Goal: Information Seeking & Learning: Learn about a topic

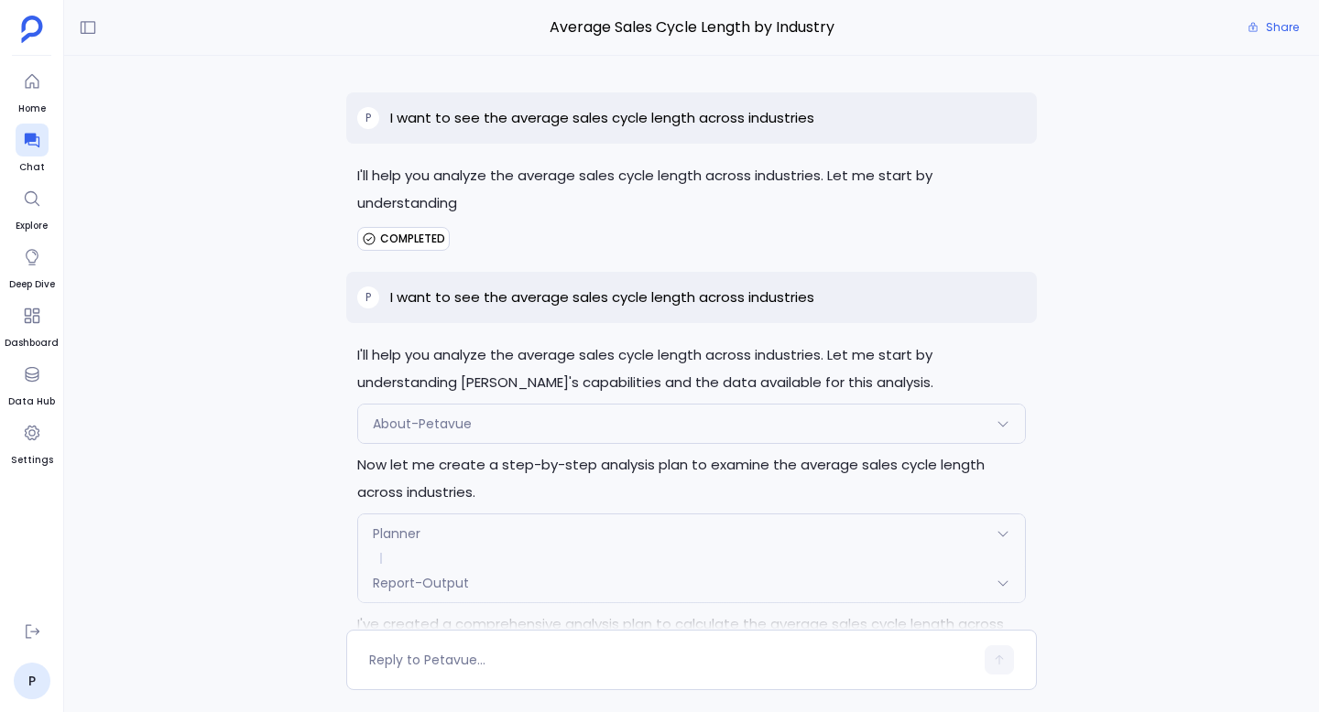
click at [442, 206] on p "I'll help you analyze the average sales cycle length across industries. Let me …" at bounding box center [691, 189] width 668 height 55
click at [514, 114] on p "I want to see the average sales cycle length across industries" at bounding box center [602, 118] width 424 height 22
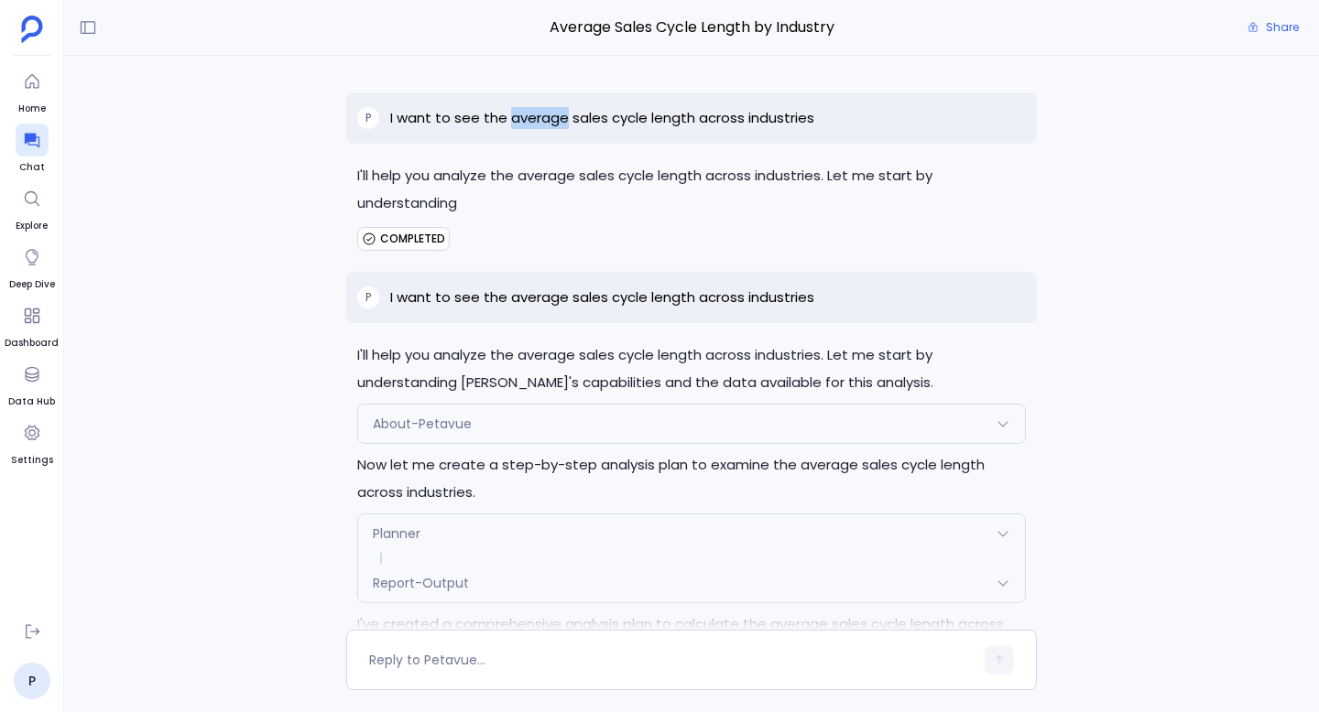
click at [514, 114] on p "I want to see the average sales cycle length across industries" at bounding box center [602, 118] width 424 height 22
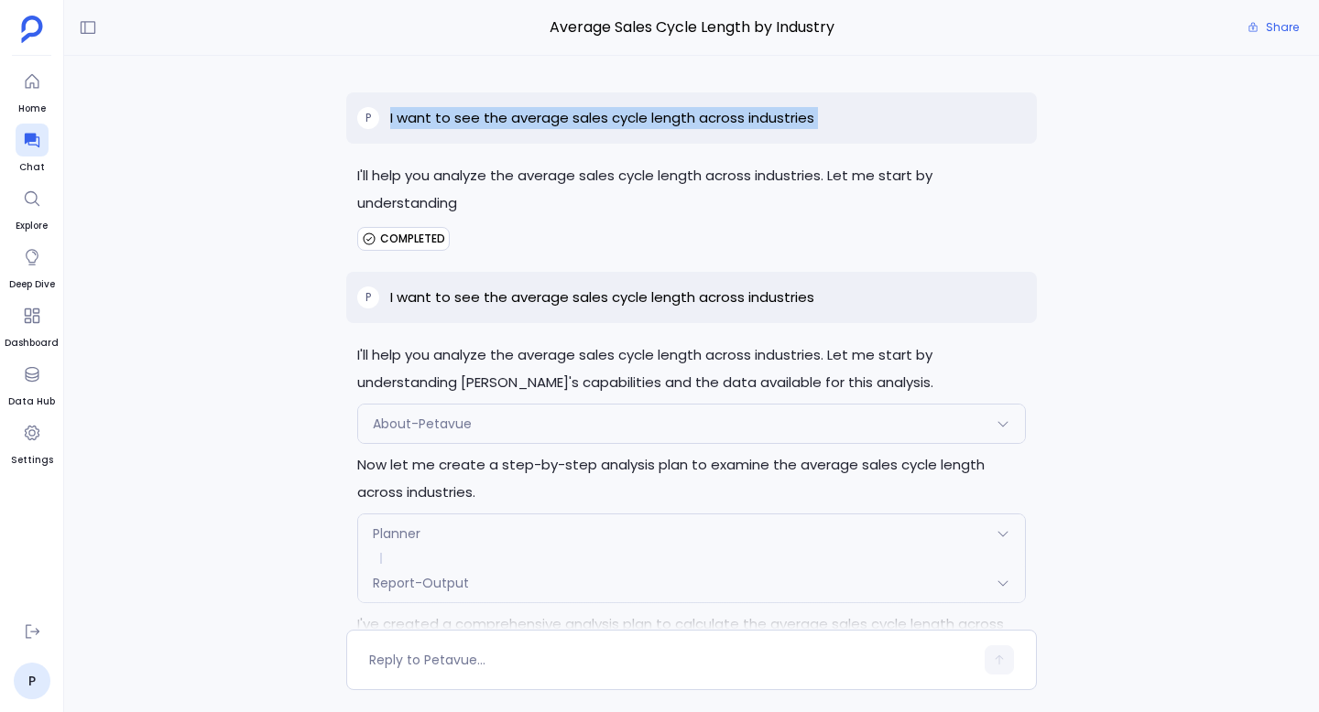
click at [514, 114] on p "I want to see the average sales cycle length across industries" at bounding box center [602, 118] width 424 height 22
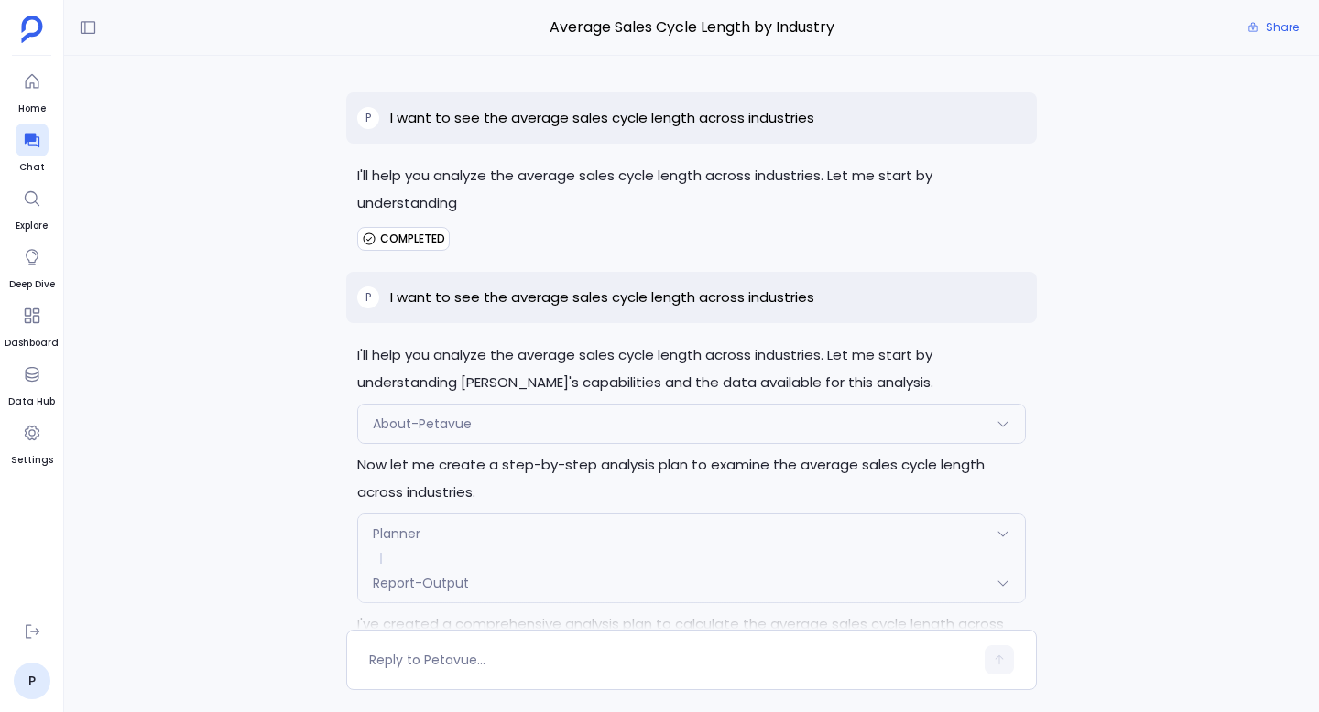
click at [449, 199] on p "I'll help you analyze the average sales cycle length across industries. Let me …" at bounding box center [691, 189] width 668 height 55
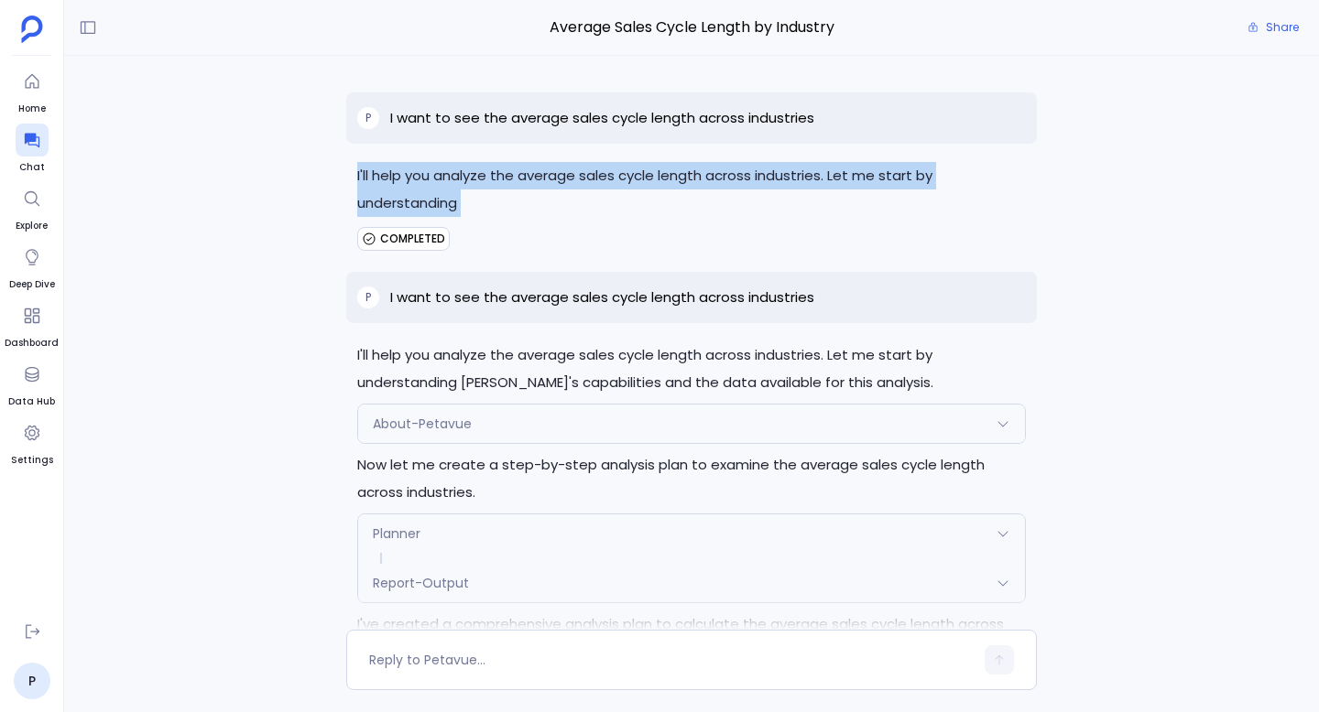
click at [449, 199] on p "I'll help you analyze the average sales cycle length across industries. Let me …" at bounding box center [691, 189] width 668 height 55
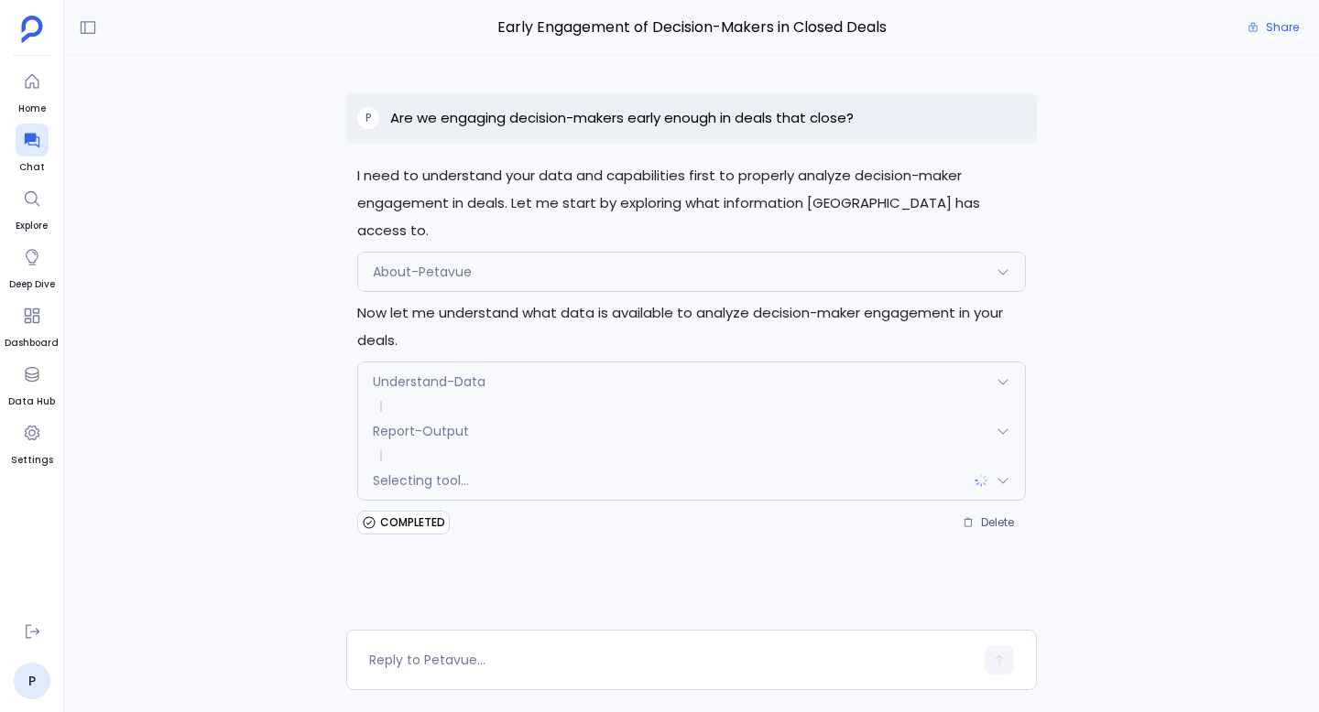
click at [583, 462] on div "Selecting tool..." at bounding box center [691, 481] width 667 height 38
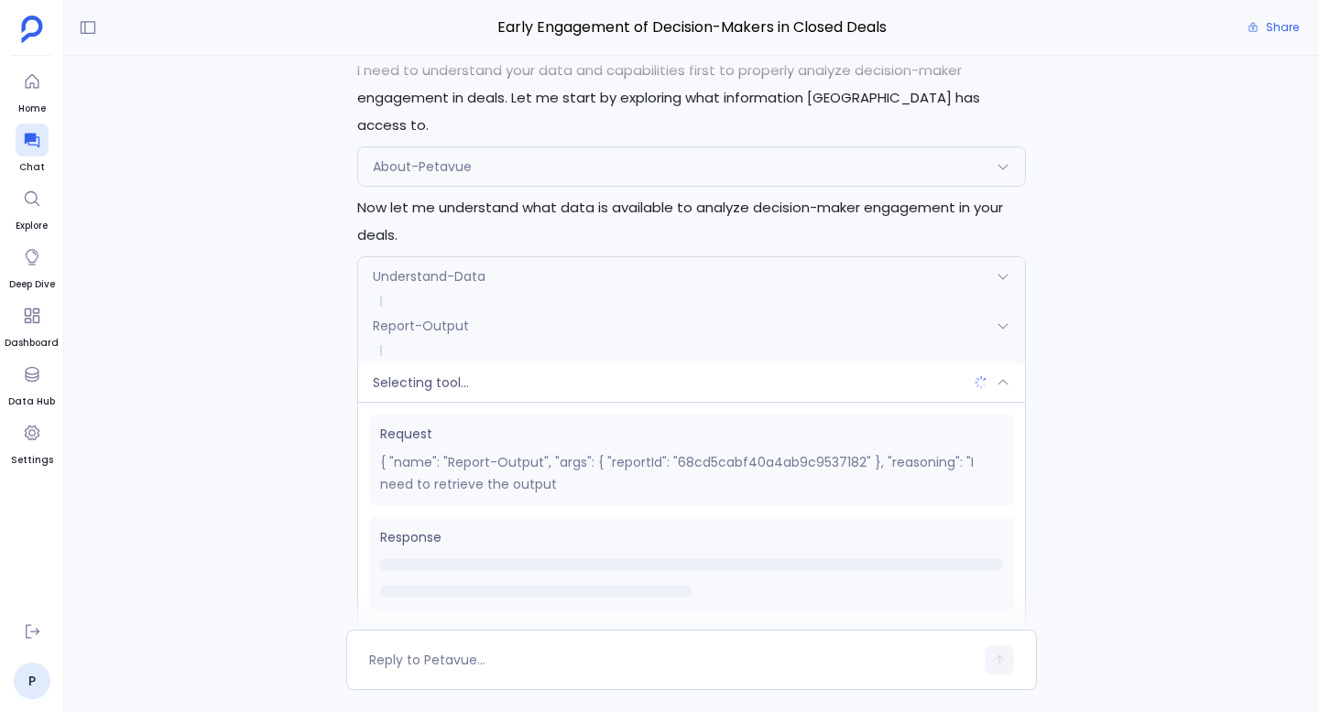
scroll to position [184, 0]
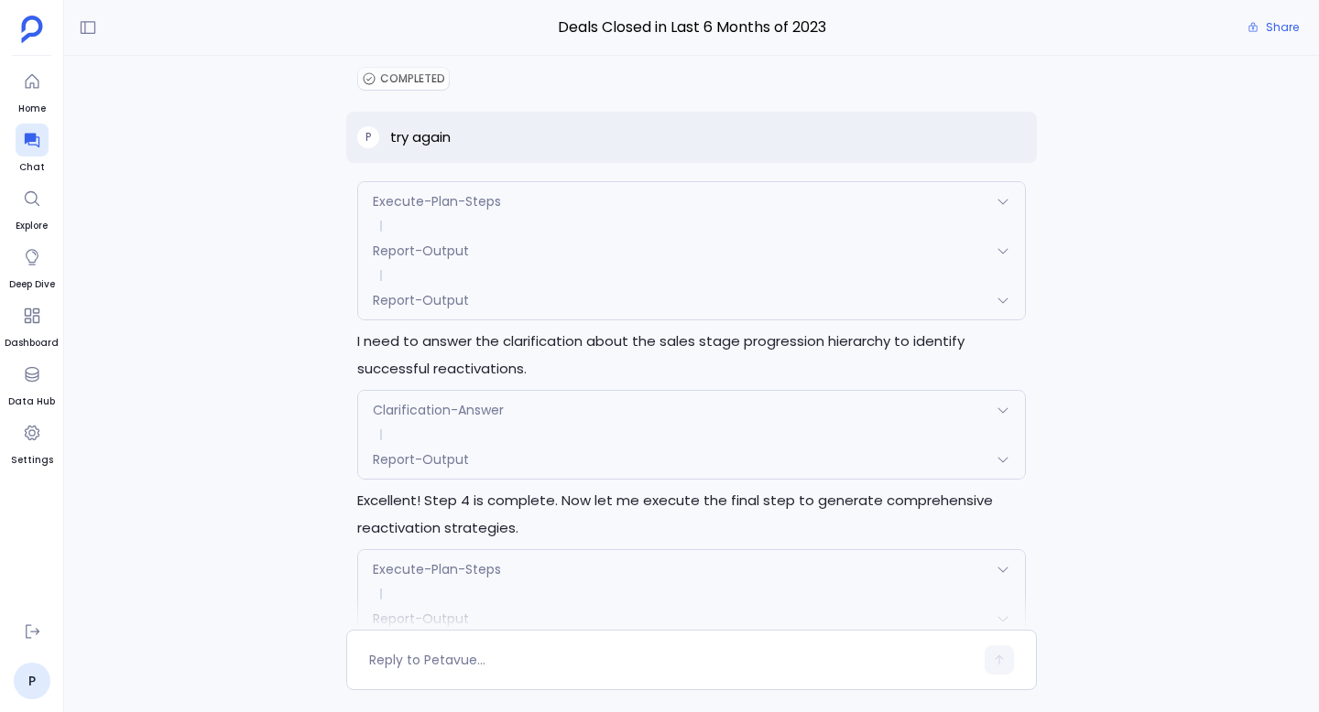
scroll to position [56, 0]
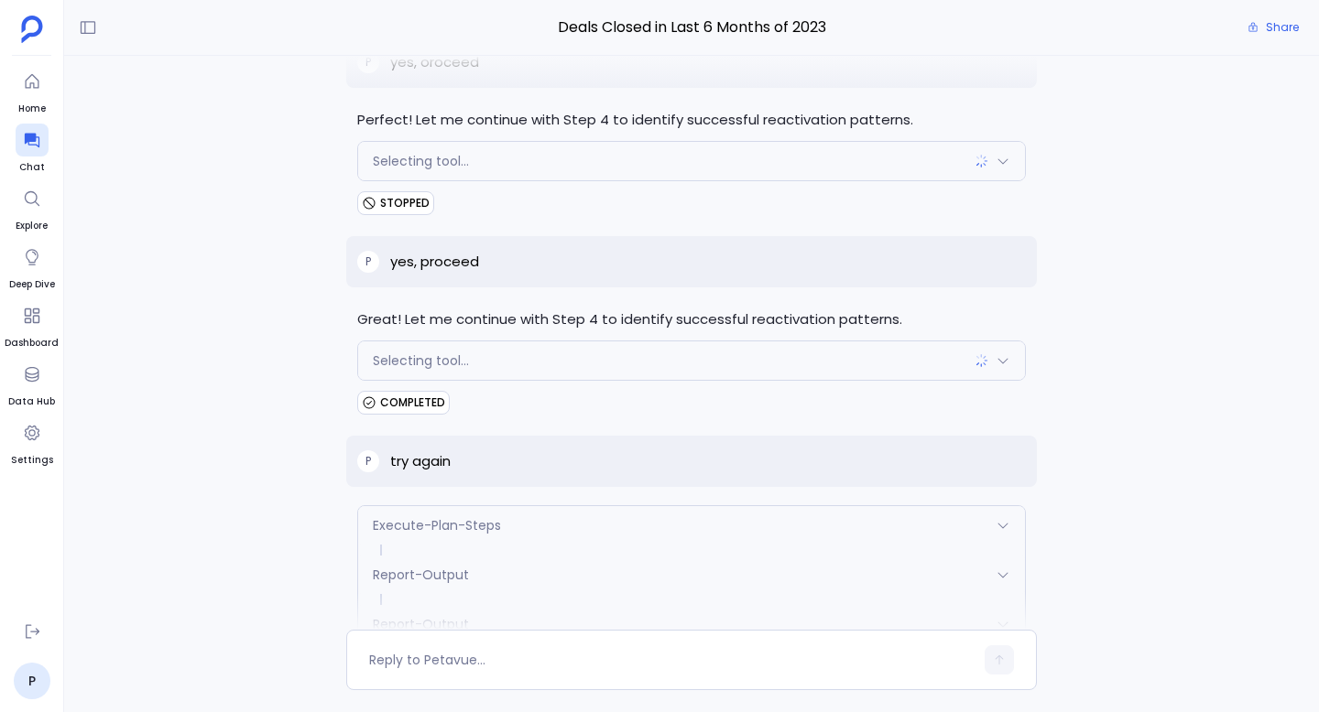
click at [513, 363] on div "Selecting tool..." at bounding box center [691, 361] width 667 height 38
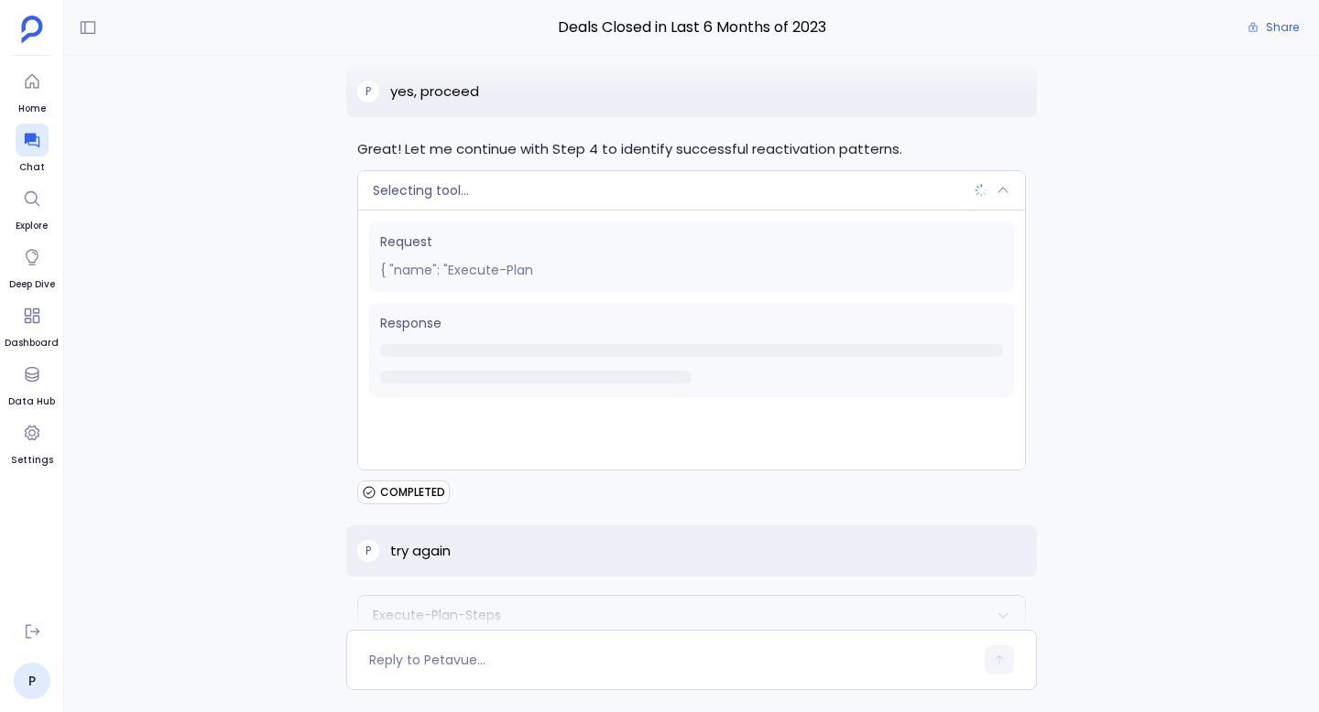
scroll to position [225, 0]
